Goal: Navigation & Orientation: Find specific page/section

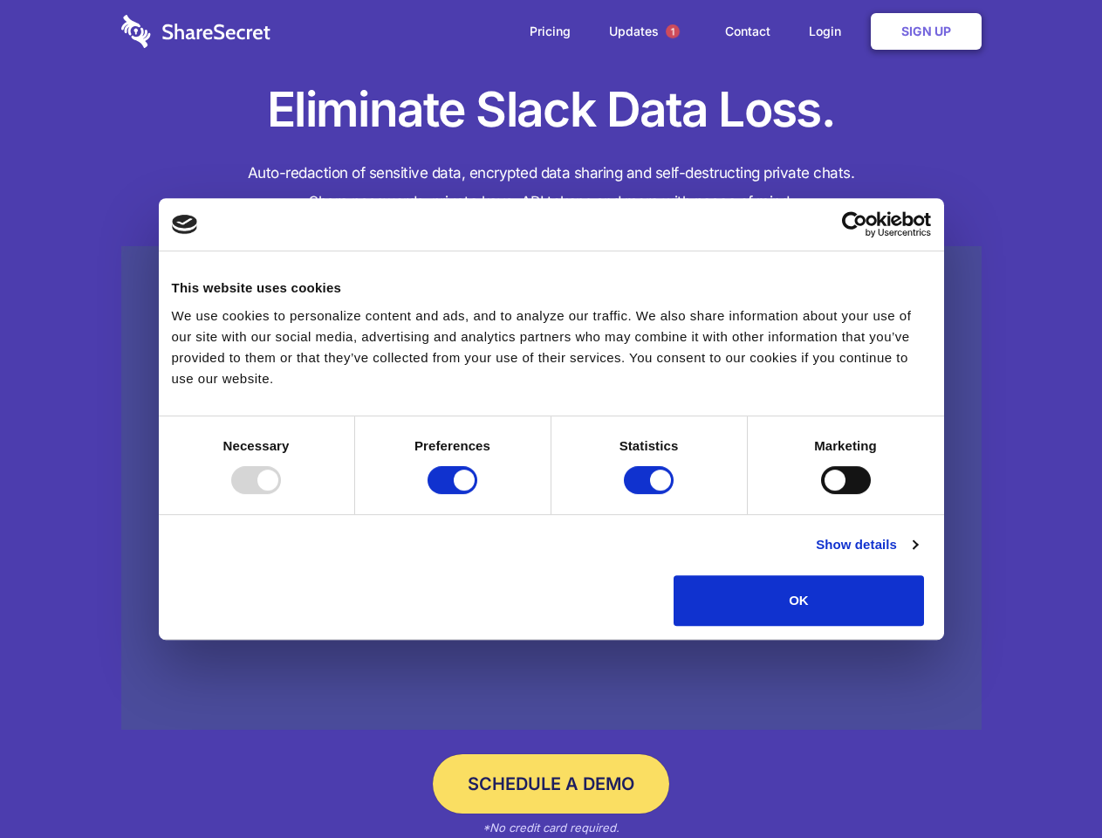
click at [281, 494] on div at bounding box center [256, 480] width 50 height 28
click at [477, 494] on input "Preferences" at bounding box center [453, 480] width 50 height 28
checkbox input "false"
click at [651, 494] on input "Statistics" at bounding box center [649, 480] width 50 height 28
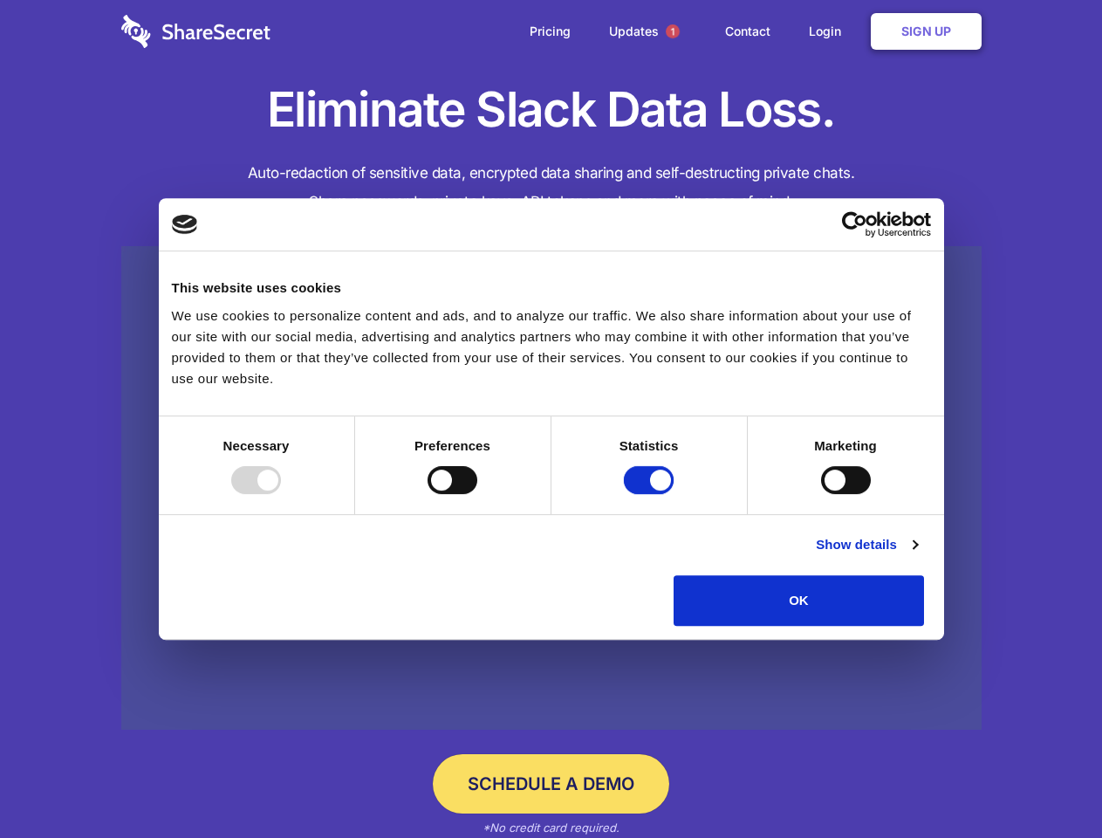
checkbox input "false"
click at [821, 494] on input "Marketing" at bounding box center [846, 480] width 50 height 28
checkbox input "true"
click at [917, 555] on link "Show details" at bounding box center [866, 544] width 101 height 21
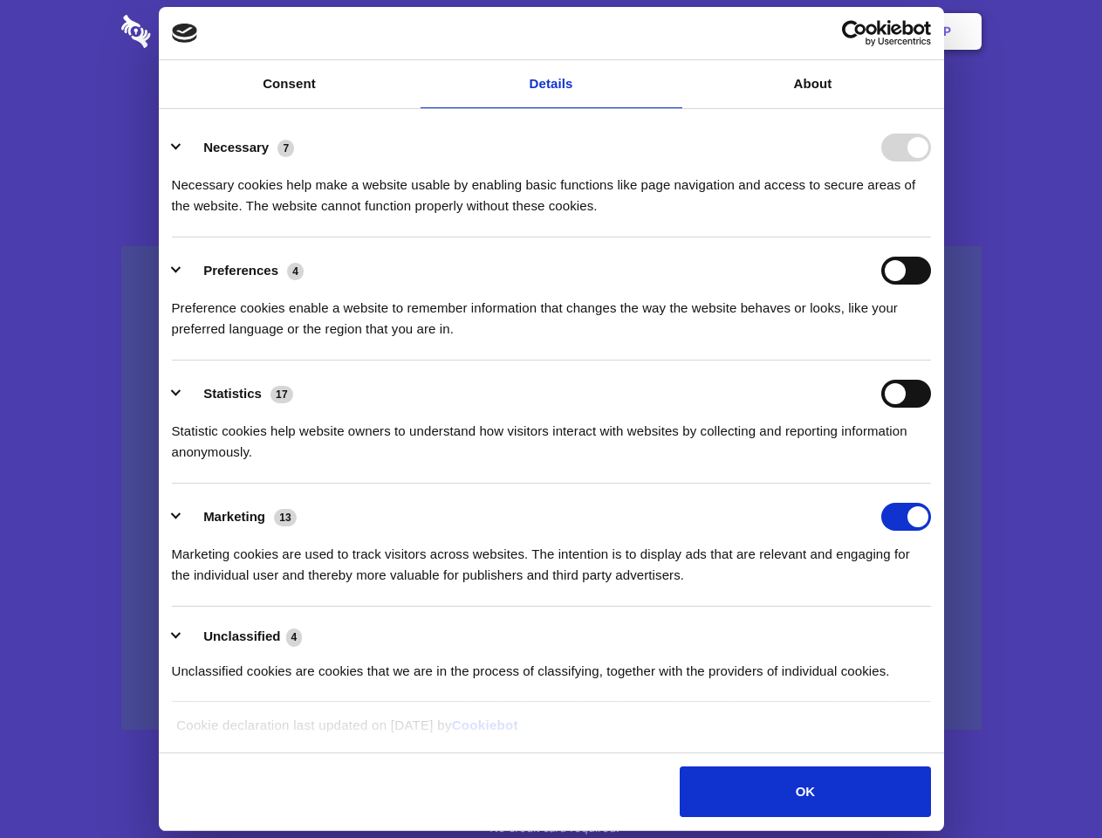
click at [931, 237] on li "Necessary 7 Necessary cookies help make a website usable by enabling basic func…" at bounding box center [551, 175] width 759 height 123
click at [672, 31] on span "1" at bounding box center [673, 31] width 14 height 14
